Goal: Transaction & Acquisition: Purchase product/service

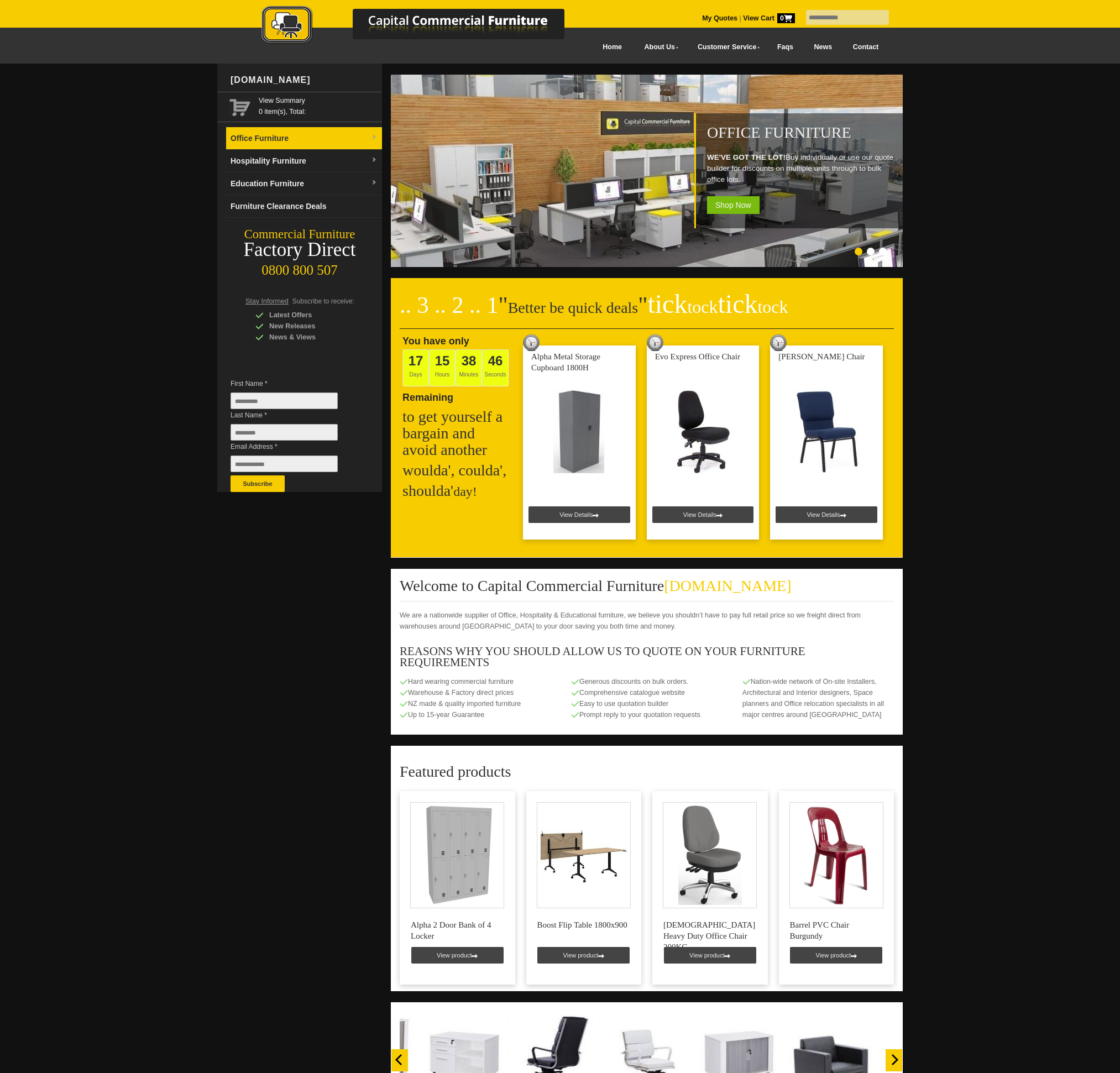
click at [365, 139] on link "Office Furniture" at bounding box center [304, 139] width 156 height 23
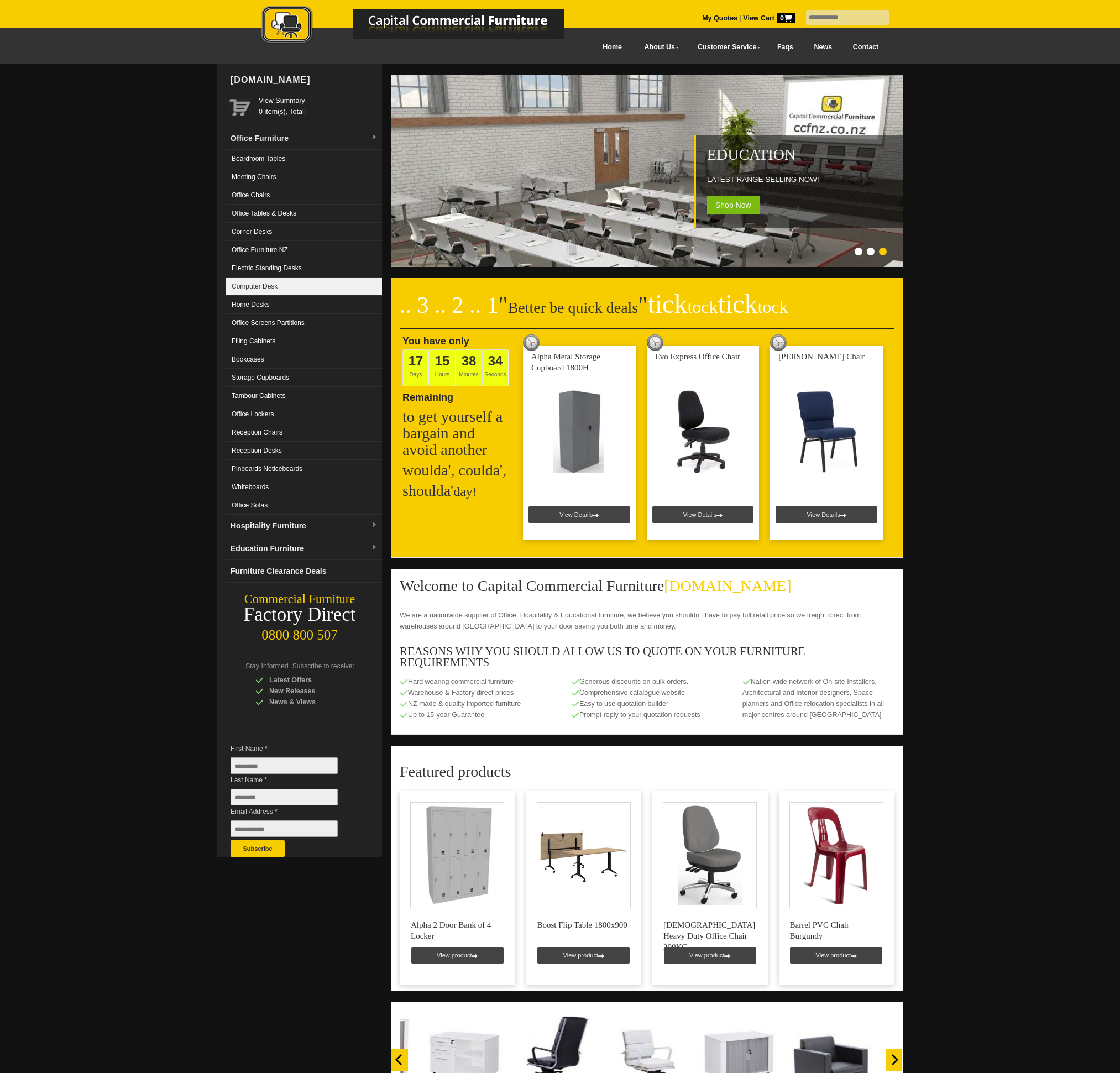
click at [262, 286] on link "Computer Desk" at bounding box center [304, 287] width 156 height 18
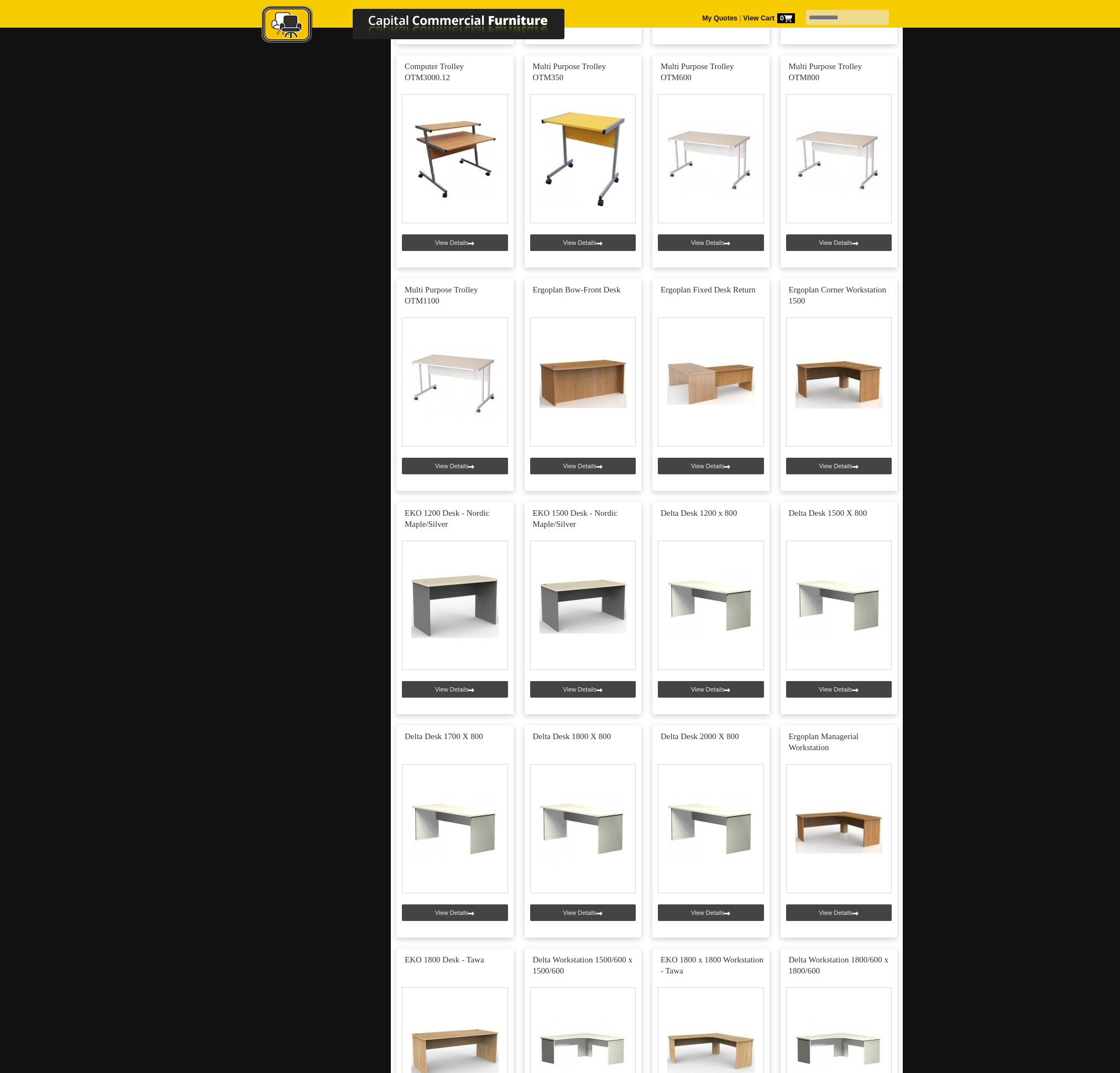
scroll to position [525, 0]
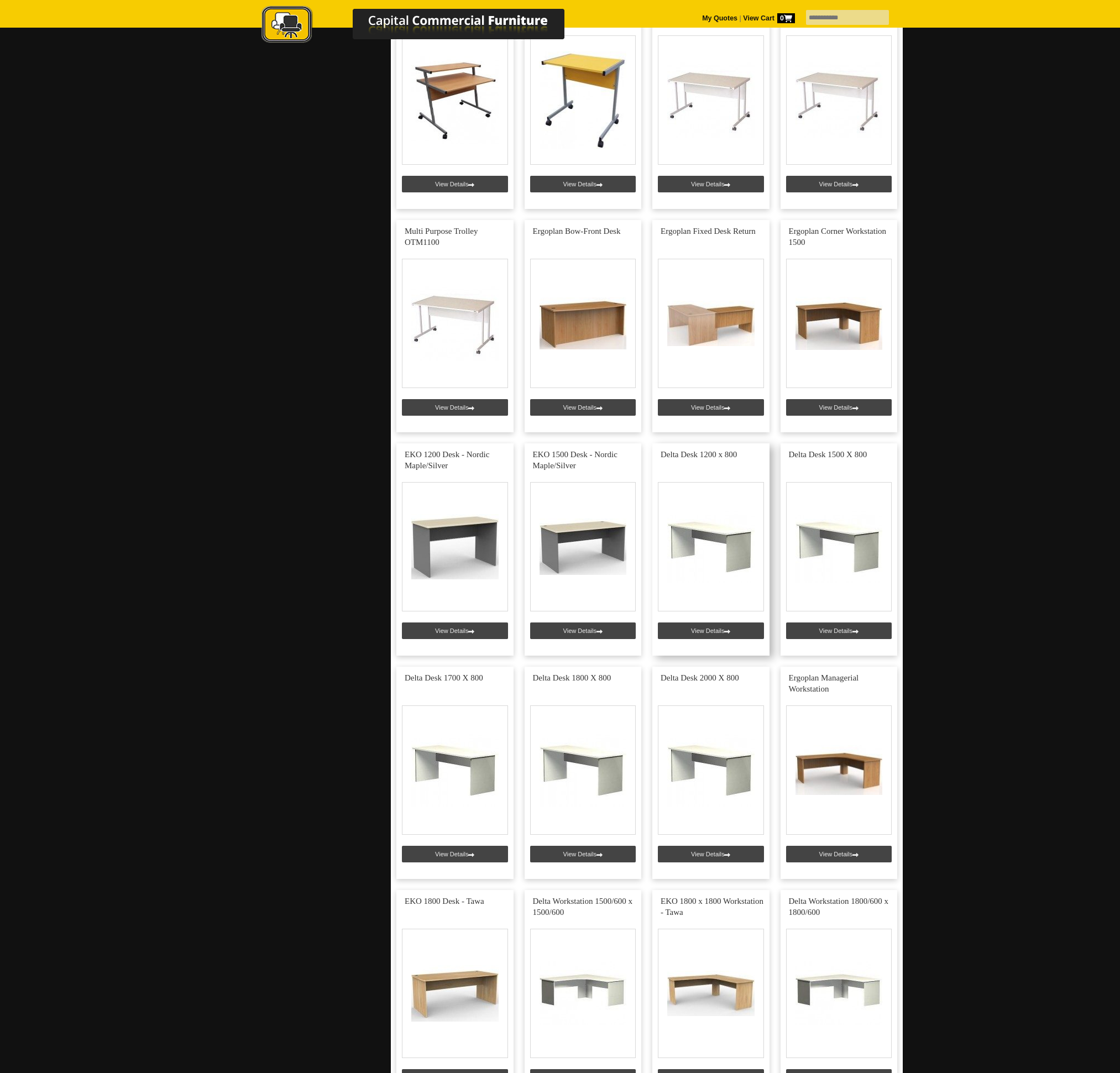
click at [695, 459] on link at bounding box center [711, 550] width 117 height 212
